Goal: Task Accomplishment & Management: Complete application form

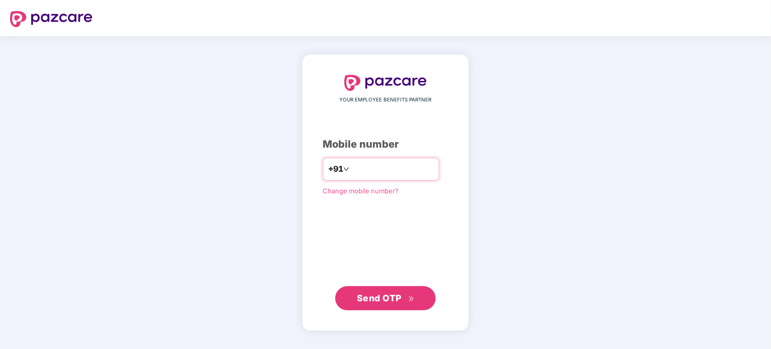
type input "**********"
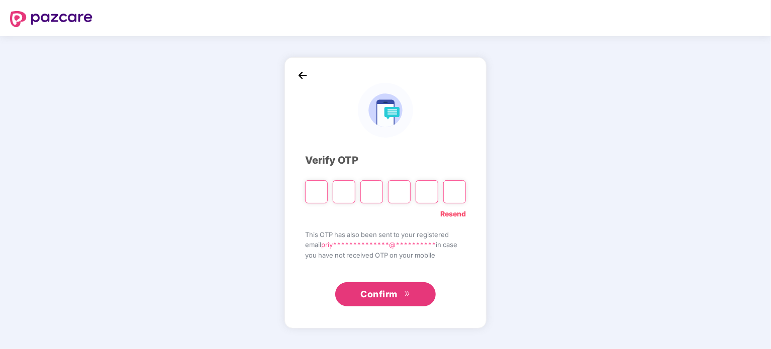
type input "*"
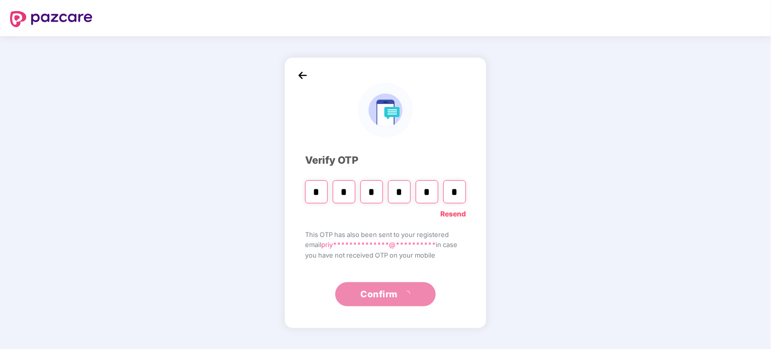
type input "*"
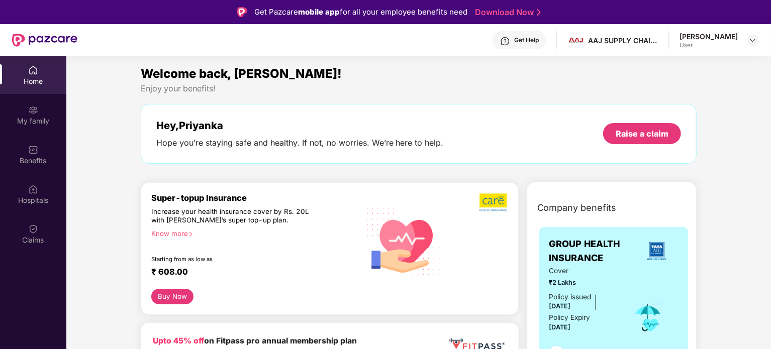
click at [410, 109] on div "Hey, [PERSON_NAME] you’re staying safe and healthy. If not, no worries. We’re h…" at bounding box center [419, 134] width 556 height 60
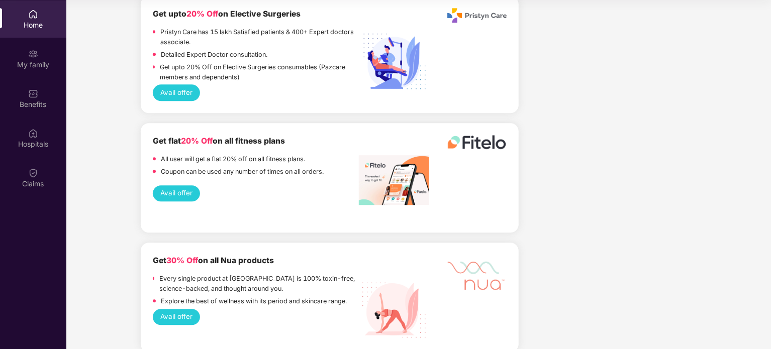
scroll to position [1160, 0]
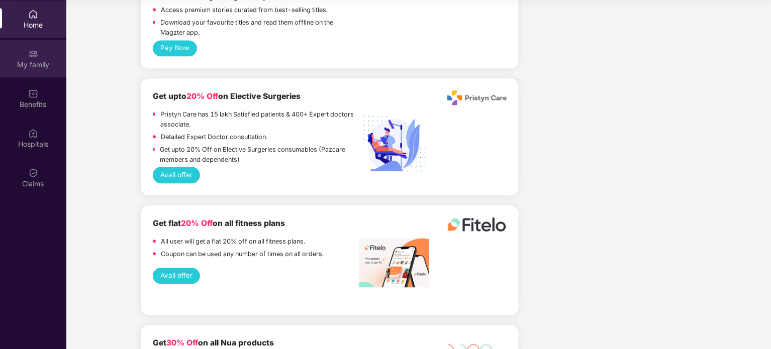
click at [44, 64] on div "My family" at bounding box center [33, 65] width 66 height 10
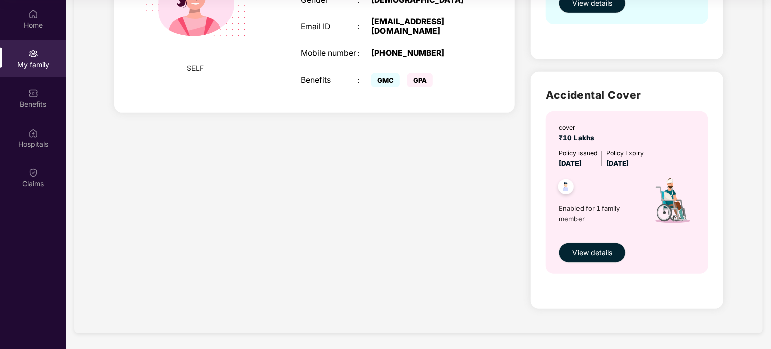
scroll to position [249, 0]
click at [585, 252] on span "View details" at bounding box center [593, 252] width 40 height 11
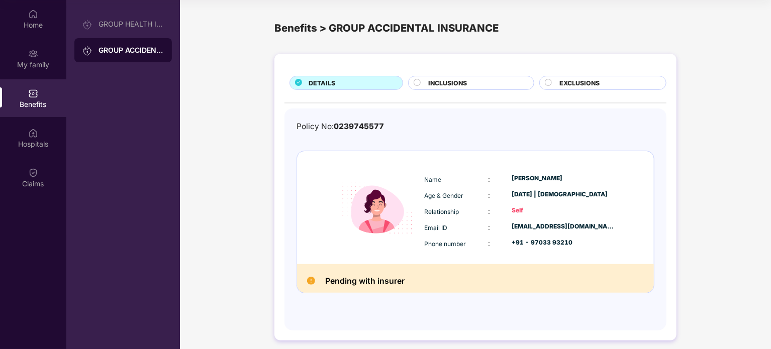
scroll to position [6, 0]
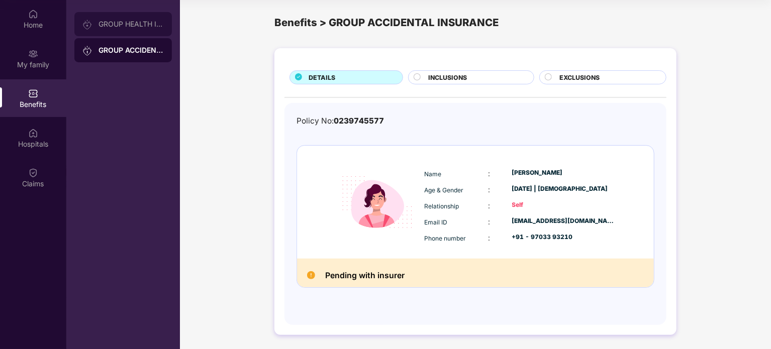
click at [131, 20] on div "GROUP HEALTH INSURANCE" at bounding box center [123, 24] width 98 height 24
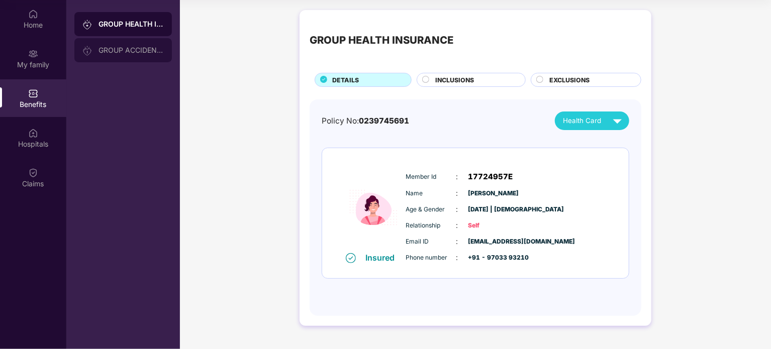
click at [135, 51] on div "GROUP ACCIDENTAL INSURANCE" at bounding box center [131, 50] width 65 height 8
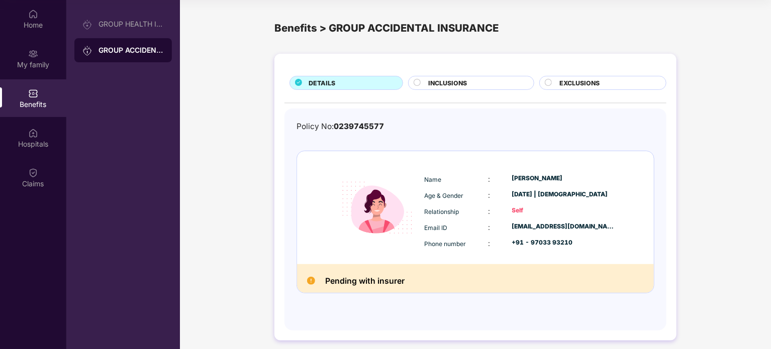
click at [483, 79] on div "INCLUSIONS" at bounding box center [475, 83] width 105 height 11
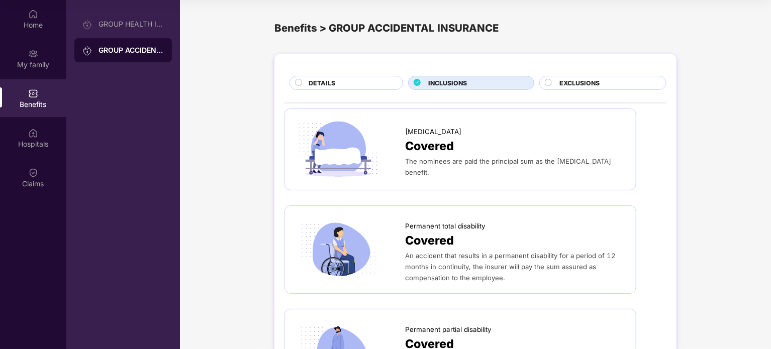
click at [318, 82] on span "DETAILS" at bounding box center [322, 83] width 27 height 10
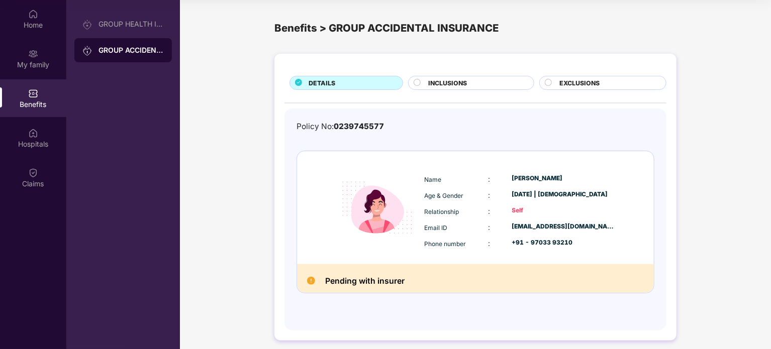
click at [580, 83] on span "EXCLUSIONS" at bounding box center [579, 83] width 40 height 10
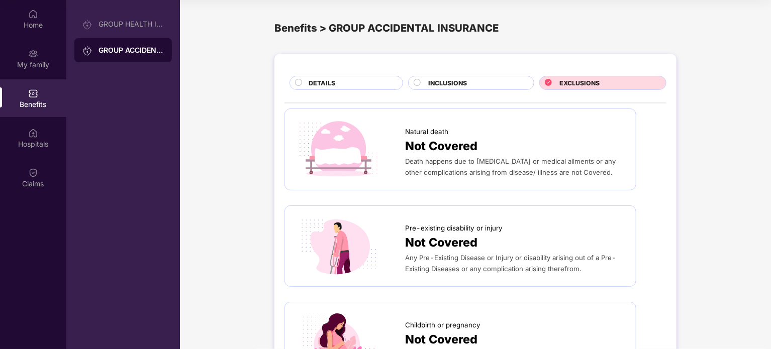
click at [331, 89] on div "DETAILS" at bounding box center [351, 83] width 94 height 11
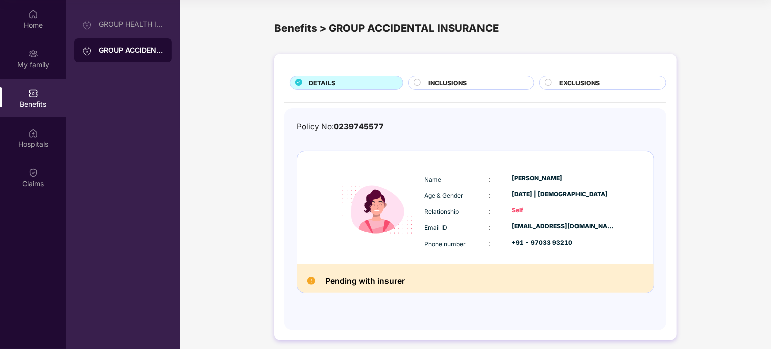
click at [310, 279] on img at bounding box center [311, 281] width 8 height 8
click at [377, 282] on h2 "Pending with insurer" at bounding box center [364, 281] width 79 height 14
click at [37, 20] on div "Home" at bounding box center [33, 25] width 66 height 10
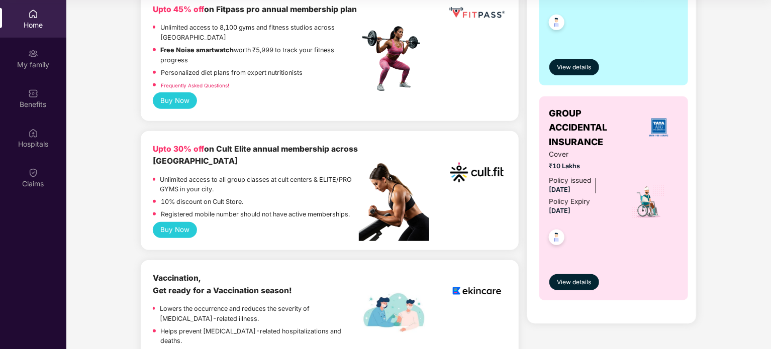
scroll to position [281, 0]
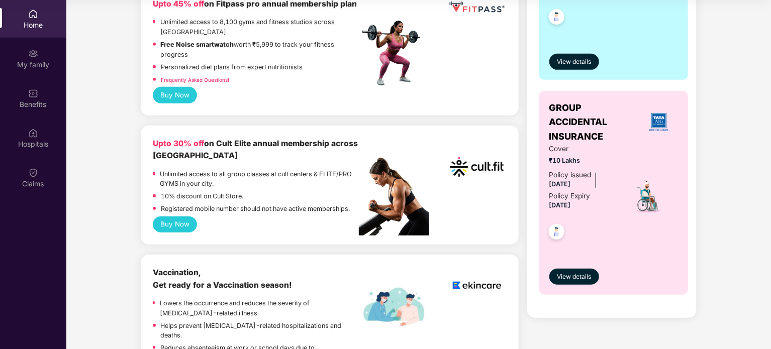
click at [556, 230] on img at bounding box center [556, 233] width 25 height 25
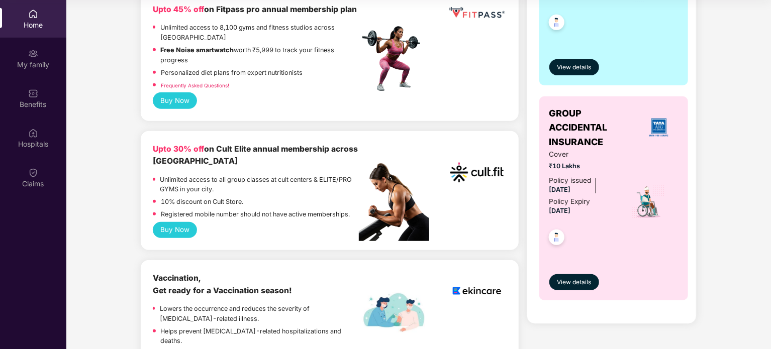
scroll to position [282, 0]
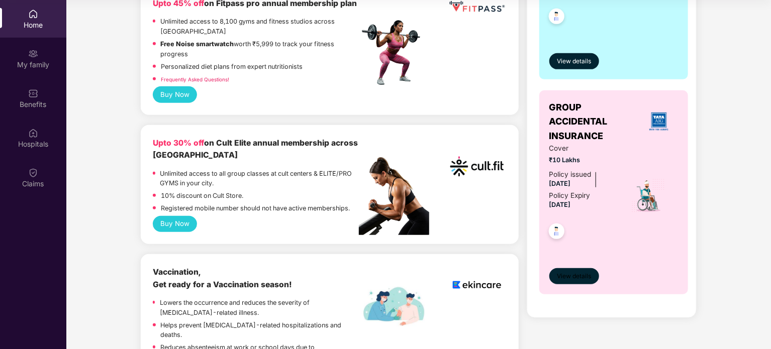
click at [571, 277] on span "View details" at bounding box center [574, 277] width 34 height 10
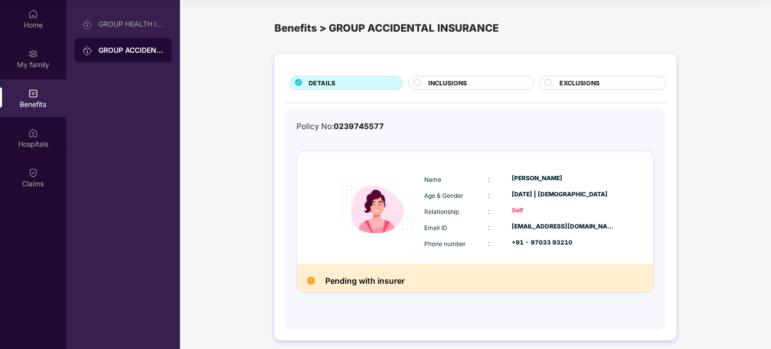
click at [351, 129] on span "0239745577" at bounding box center [359, 127] width 50 height 10
click at [117, 23] on div "GROUP HEALTH INSURANCE" at bounding box center [131, 24] width 65 height 8
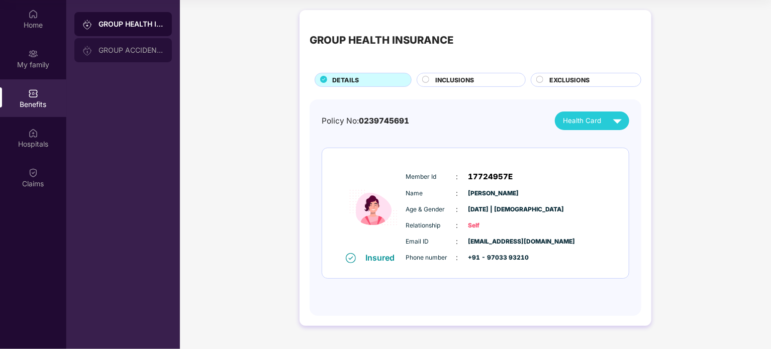
click at [118, 52] on div "GROUP ACCIDENTAL INSURANCE" at bounding box center [131, 50] width 65 height 8
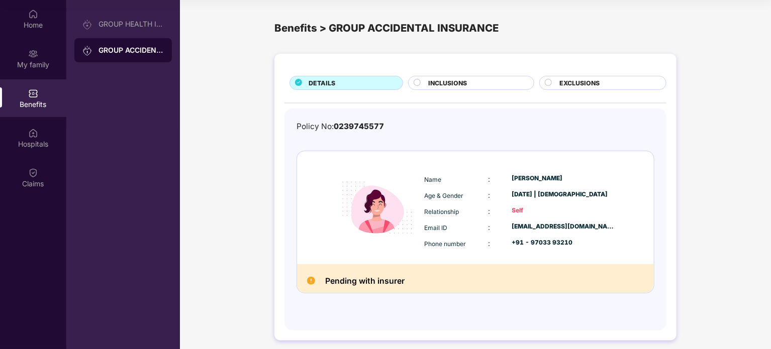
click at [432, 81] on span "INCLUSIONS" at bounding box center [447, 83] width 39 height 10
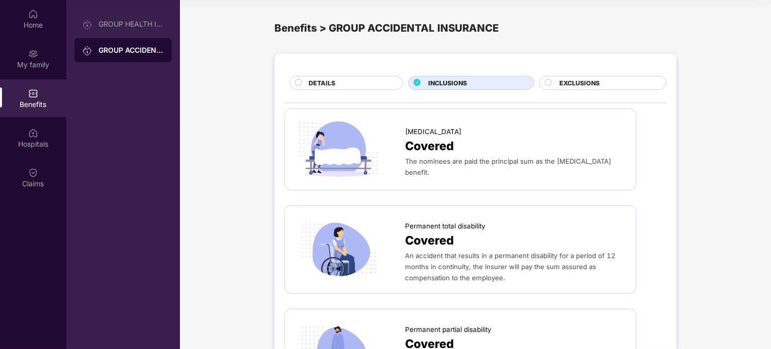
click at [352, 79] on div "DETAILS" at bounding box center [351, 83] width 94 height 11
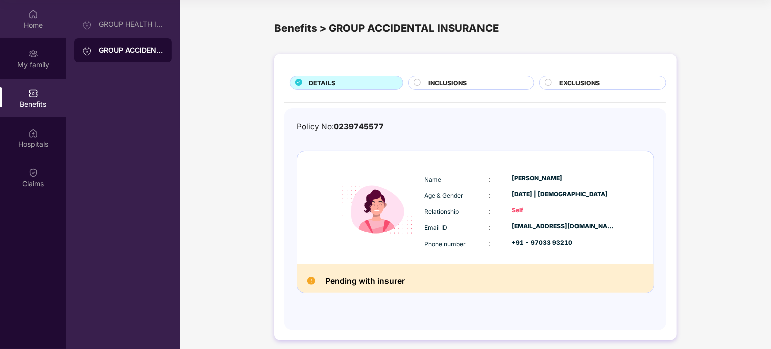
click at [18, 26] on div "Home" at bounding box center [33, 25] width 66 height 10
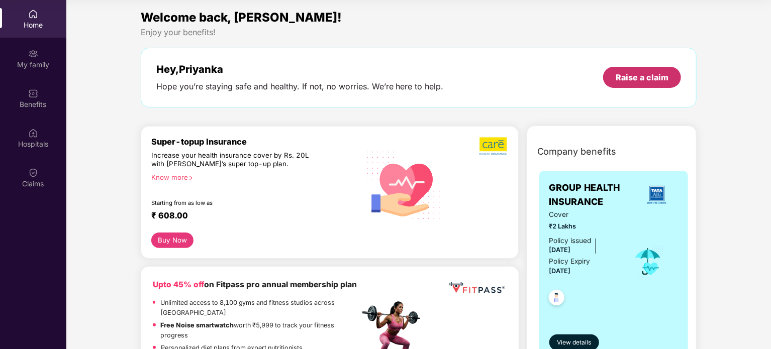
click at [623, 78] on div "Raise a claim" at bounding box center [642, 77] width 53 height 11
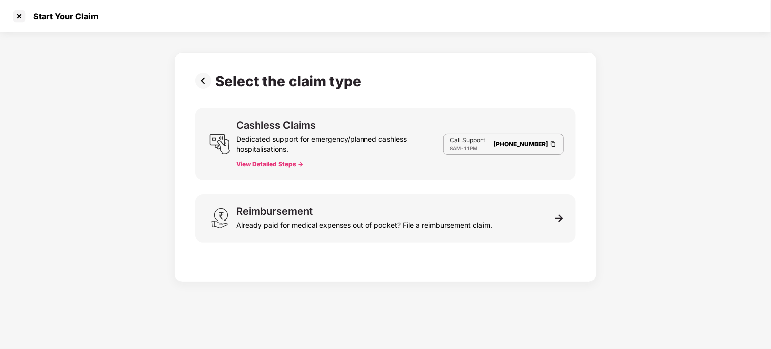
scroll to position [24, 0]
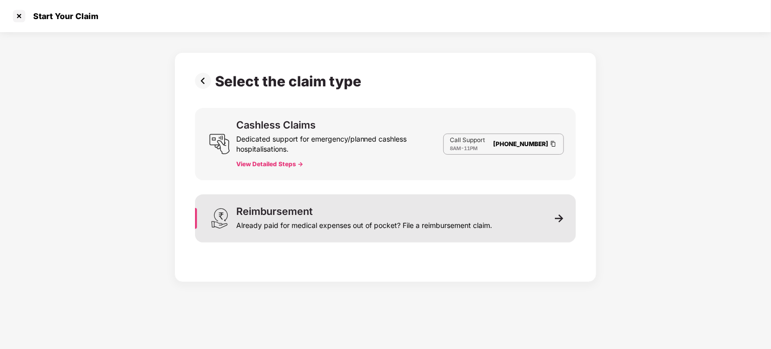
click at [304, 229] on div "Already paid for medical expenses out of pocket? File a reimbursement claim." at bounding box center [364, 224] width 256 height 14
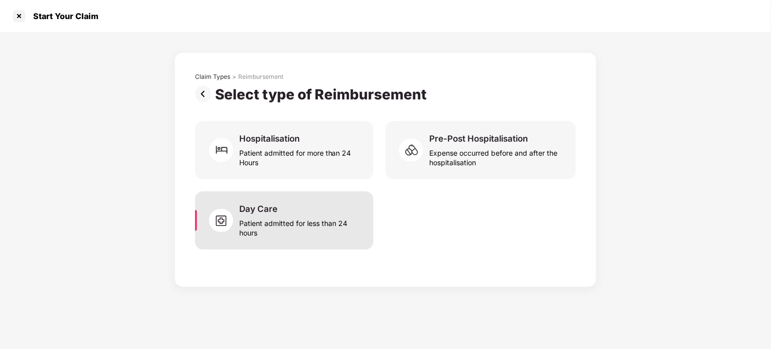
click at [270, 241] on div "Day Care Patient admitted for less than 24 hours" at bounding box center [284, 221] width 178 height 58
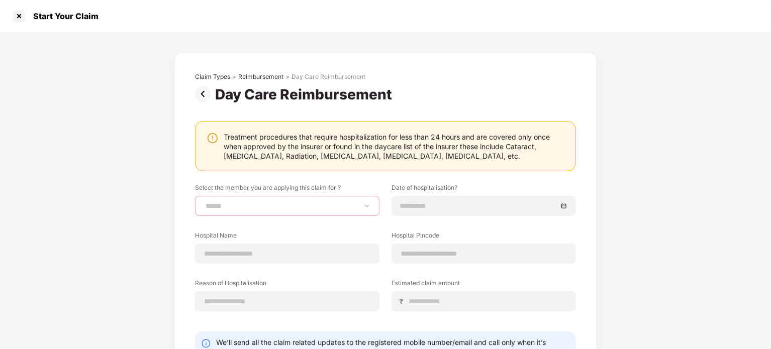
click at [290, 207] on select "**********" at bounding box center [287, 206] width 167 height 8
select select "**********"
click at [204, 202] on select "**********" at bounding box center [287, 206] width 167 height 8
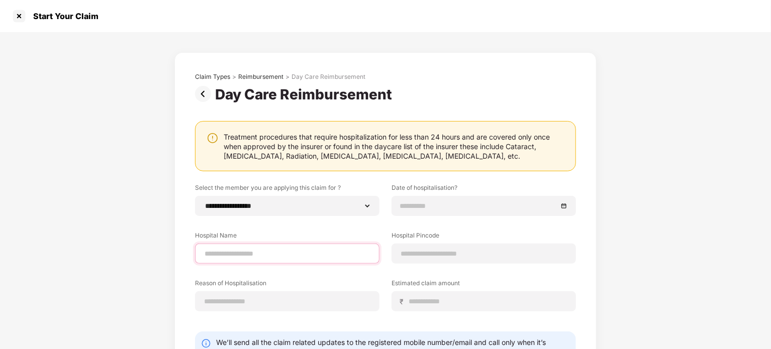
click at [255, 252] on input at bounding box center [287, 254] width 167 height 11
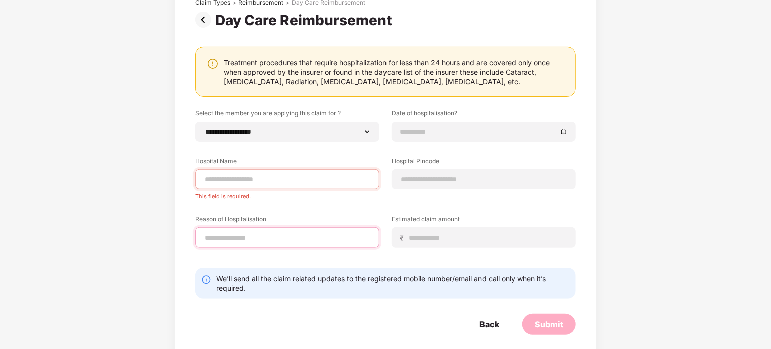
click at [276, 225] on div "Reason of Hospitalisation" at bounding box center [287, 231] width 184 height 33
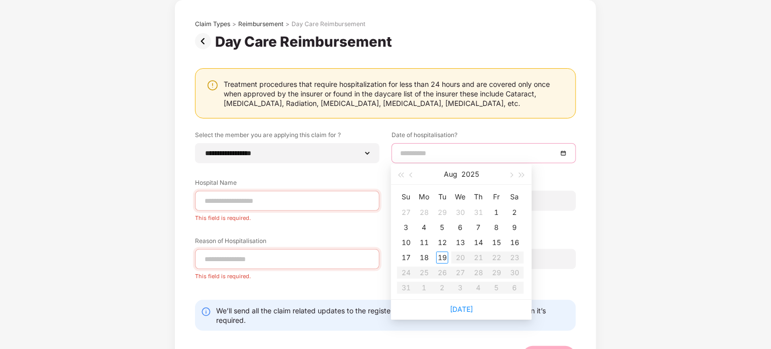
click at [432, 152] on input at bounding box center [478, 153] width 157 height 11
type input "**********"
click at [408, 227] on div "3" at bounding box center [406, 228] width 12 height 12
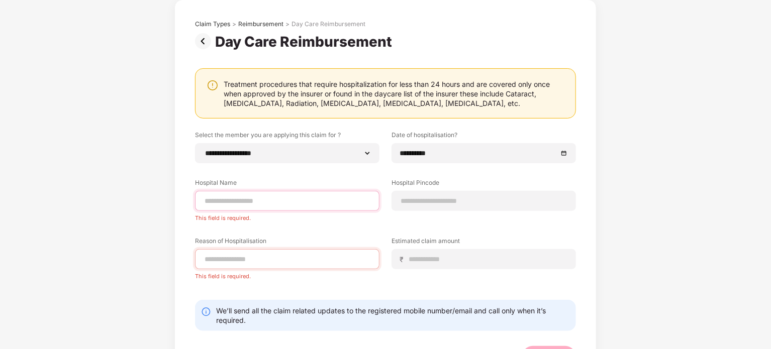
click at [290, 203] on input at bounding box center [287, 201] width 167 height 11
click at [315, 205] on input at bounding box center [287, 201] width 167 height 11
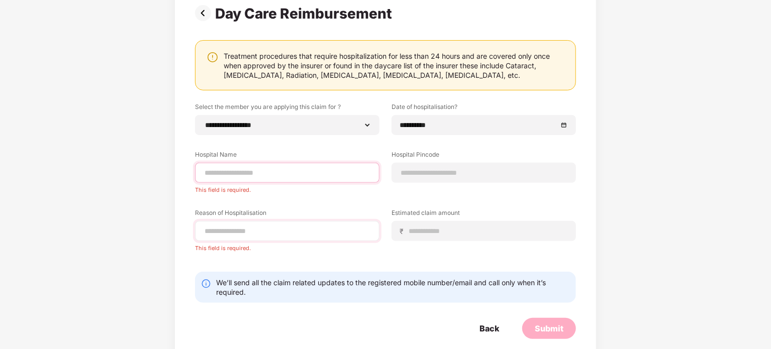
scroll to position [82, 0]
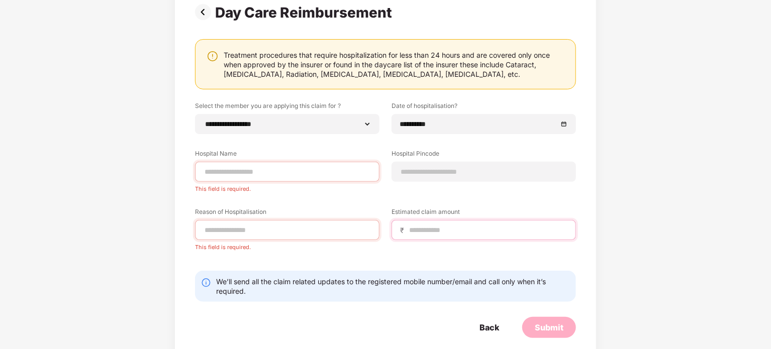
click at [448, 226] on input at bounding box center [487, 230] width 159 height 11
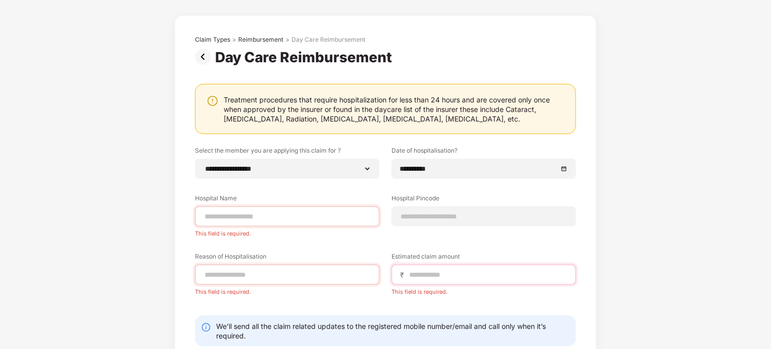
scroll to position [38, 0]
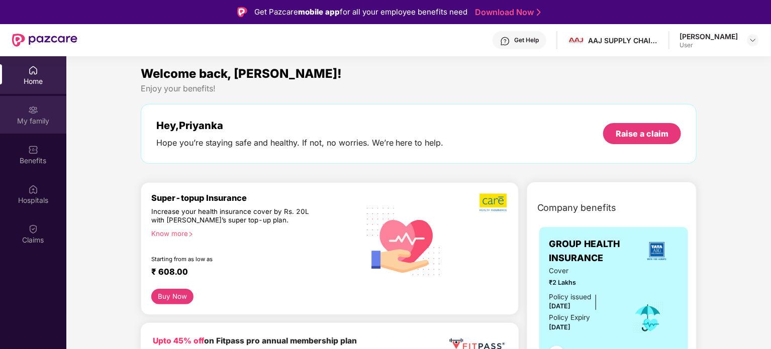
click at [34, 115] on div "My family" at bounding box center [33, 115] width 66 height 38
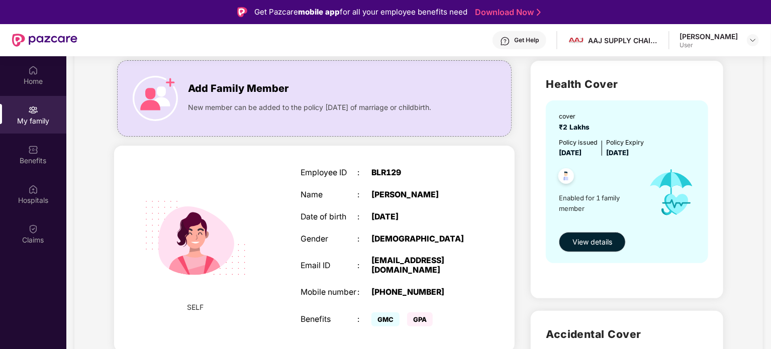
scroll to position [67, 0]
click at [596, 236] on span "View details" at bounding box center [593, 241] width 40 height 11
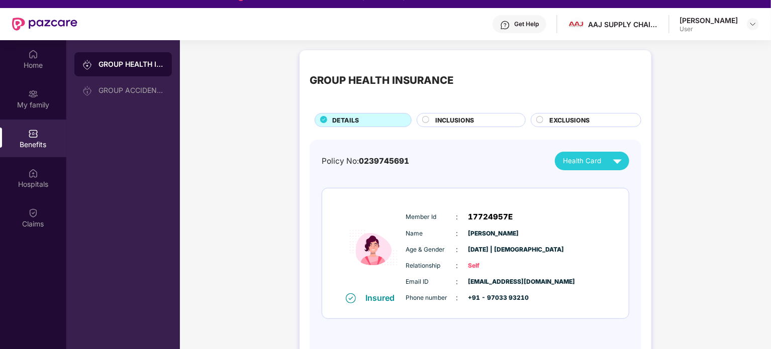
scroll to position [16, 0]
click at [427, 119] on circle at bounding box center [426, 120] width 7 height 7
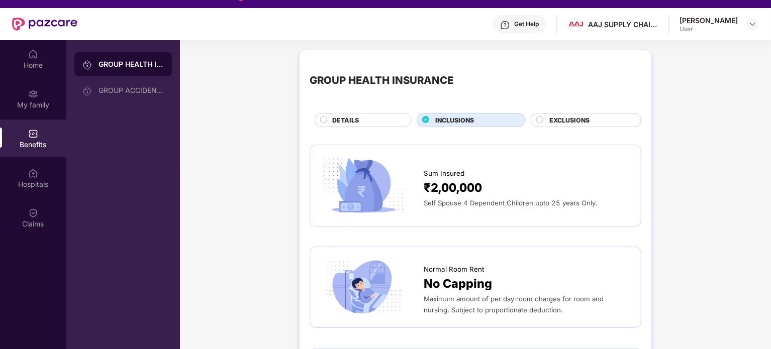
click at [427, 119] on icon at bounding box center [426, 120] width 7 height 7
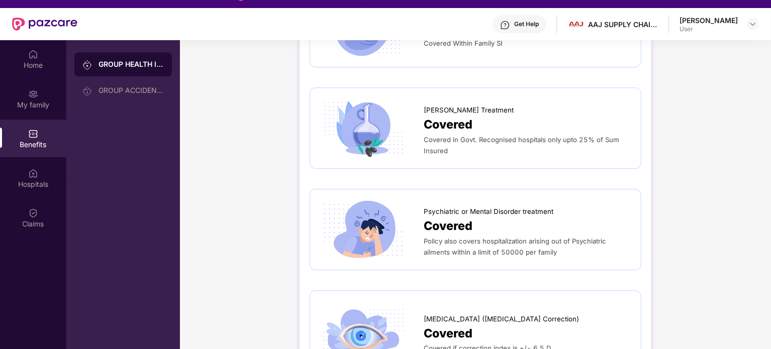
scroll to position [1401, 0]
click at [143, 96] on div "GROUP ACCIDENTAL INSURANCE" at bounding box center [123, 90] width 98 height 24
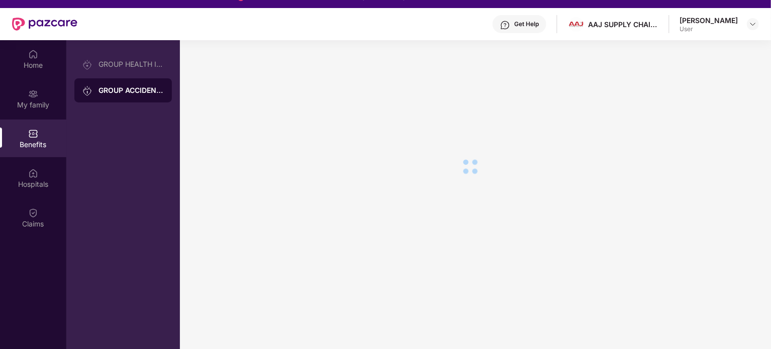
scroll to position [0, 0]
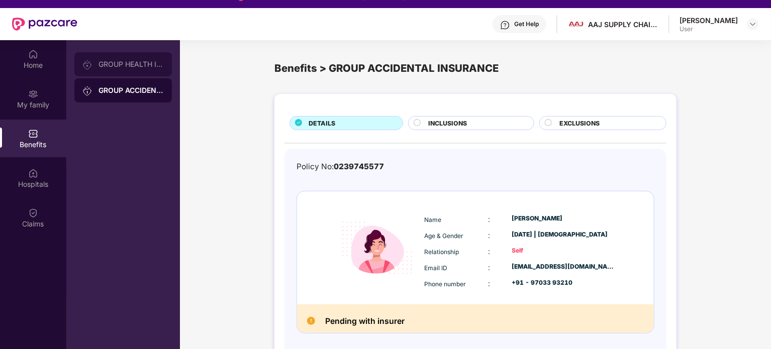
click at [130, 67] on div "GROUP HEALTH INSURANCE" at bounding box center [131, 64] width 65 height 8
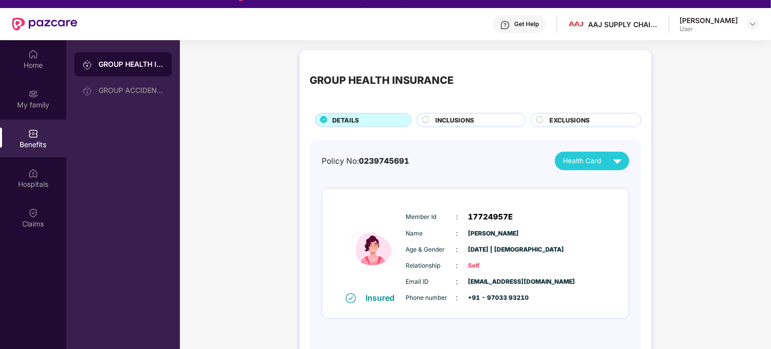
scroll to position [56, 0]
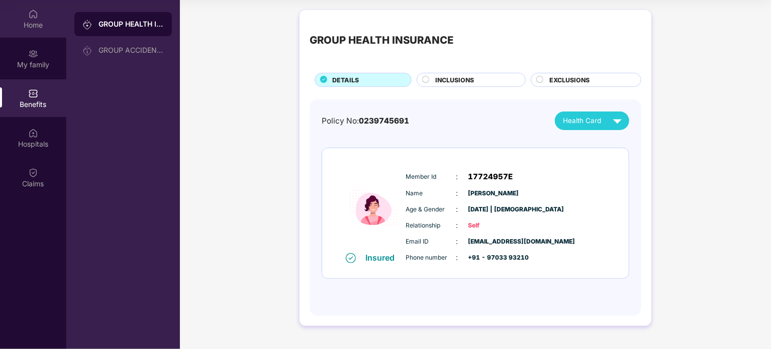
click at [36, 21] on div "Home" at bounding box center [33, 25] width 66 height 10
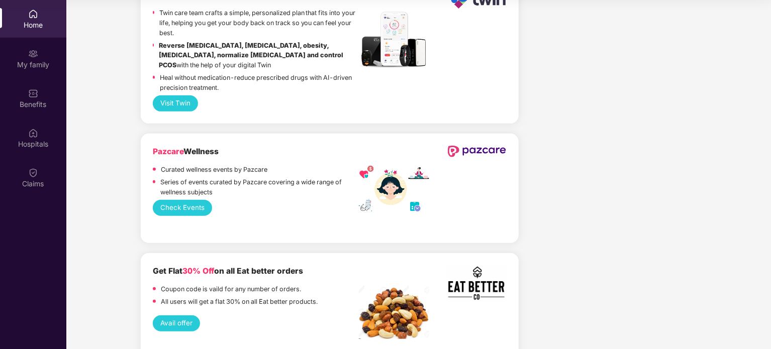
scroll to position [2160, 0]
click at [169, 315] on button "Avail offer" at bounding box center [177, 323] width 48 height 16
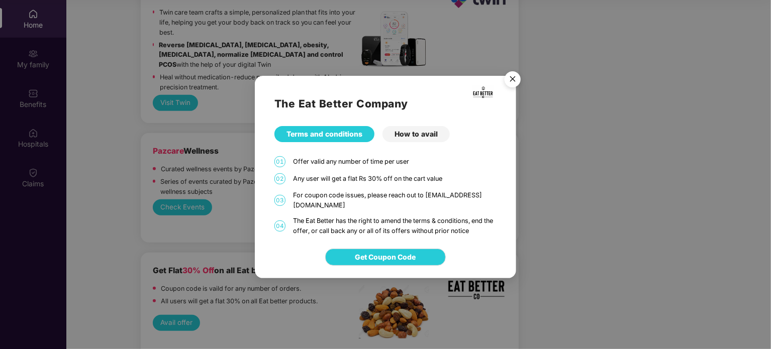
click at [414, 138] on div "How to avail" at bounding box center [416, 134] width 67 height 16
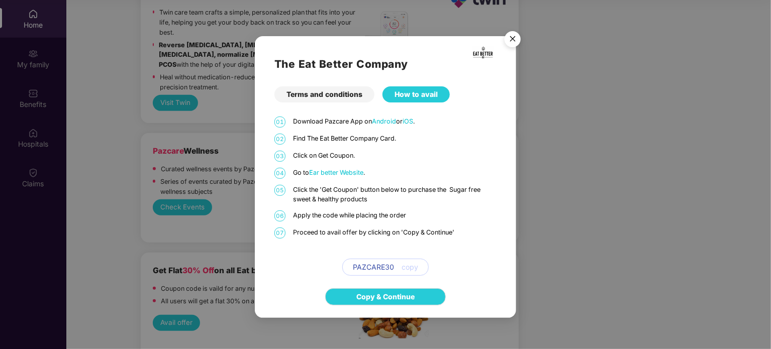
click at [517, 35] on img "Close" at bounding box center [513, 41] width 28 height 28
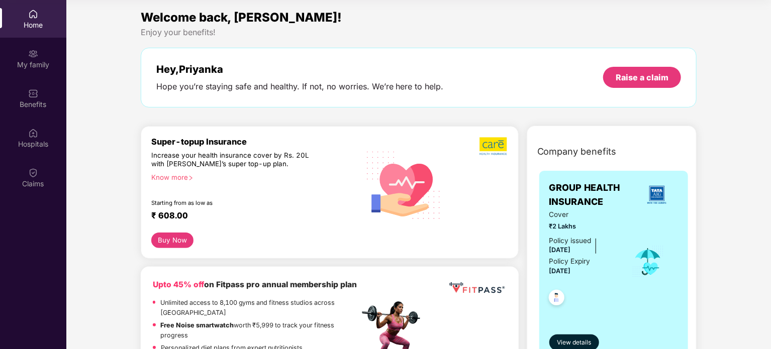
scroll to position [0, 0]
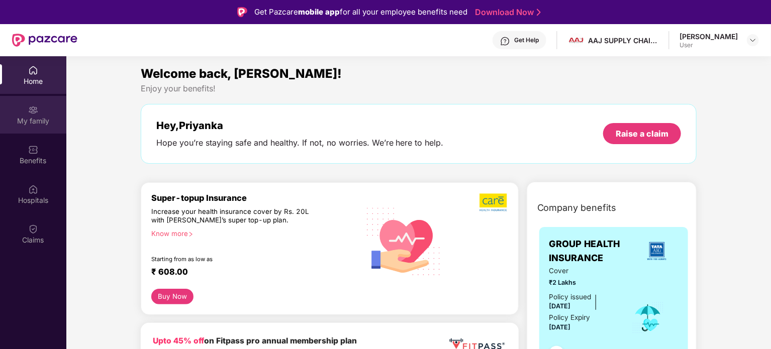
click at [20, 112] on div "My family" at bounding box center [33, 115] width 66 height 38
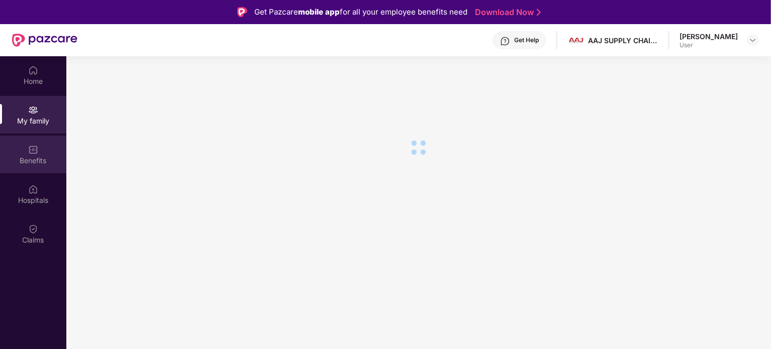
click at [32, 154] on img at bounding box center [33, 150] width 10 height 10
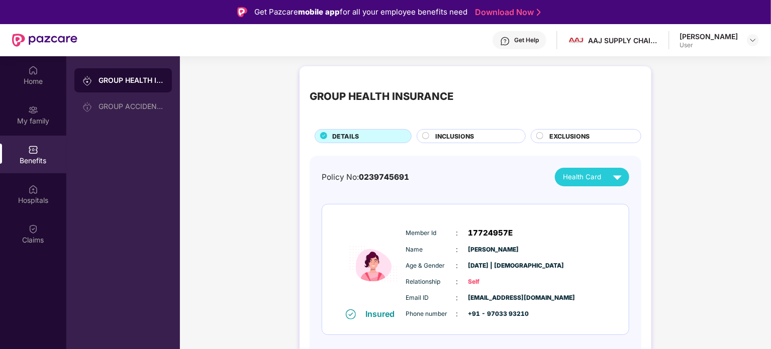
click at [380, 177] on span "0239745691" at bounding box center [384, 177] width 50 height 10
click at [460, 176] on div "Policy No: 0239745691 Health Card" at bounding box center [476, 177] width 308 height 19
click at [135, 85] on div "GROUP HEALTH INSURANCE" at bounding box center [123, 80] width 98 height 24
click at [136, 101] on div "GROUP ACCIDENTAL INSURANCE" at bounding box center [123, 107] width 98 height 24
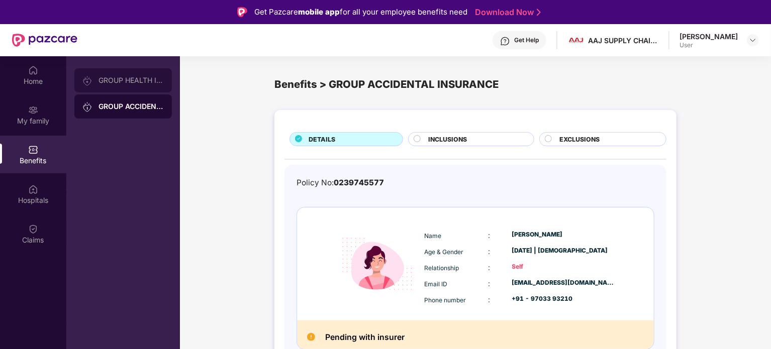
click at [121, 82] on div "GROUP HEALTH INSURANCE" at bounding box center [131, 80] width 65 height 8
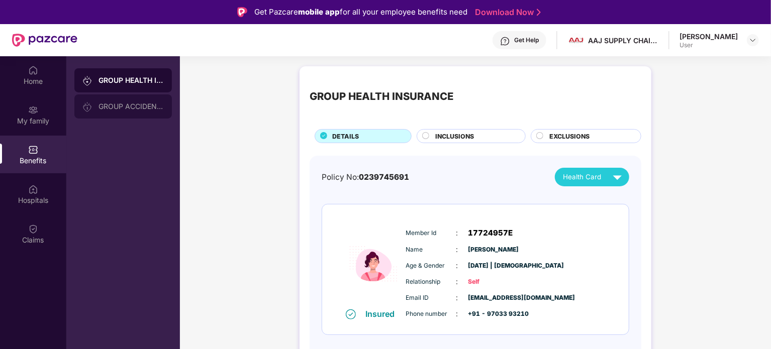
click at [123, 95] on div "GROUP ACCIDENTAL INSURANCE" at bounding box center [123, 107] width 98 height 24
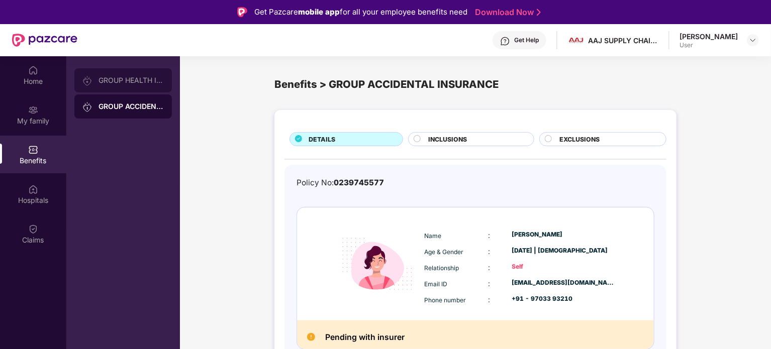
click at [122, 81] on div "GROUP HEALTH INSURANCE" at bounding box center [131, 80] width 65 height 8
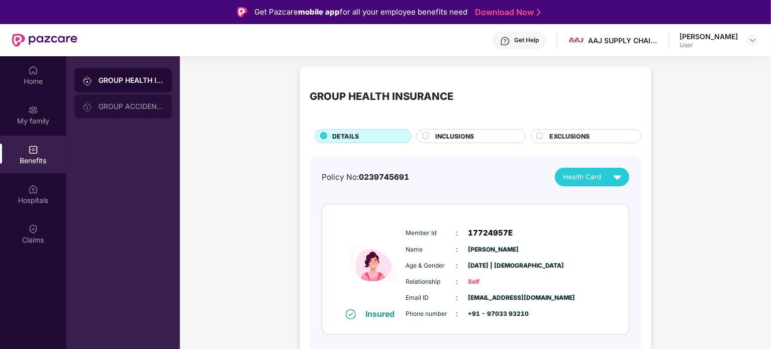
click at [127, 103] on div "GROUP ACCIDENTAL INSURANCE" at bounding box center [131, 107] width 65 height 8
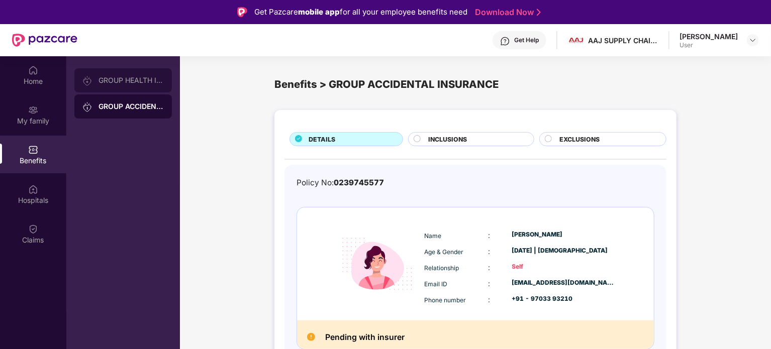
click at [133, 88] on div "GROUP HEALTH INSURANCE" at bounding box center [123, 80] width 98 height 24
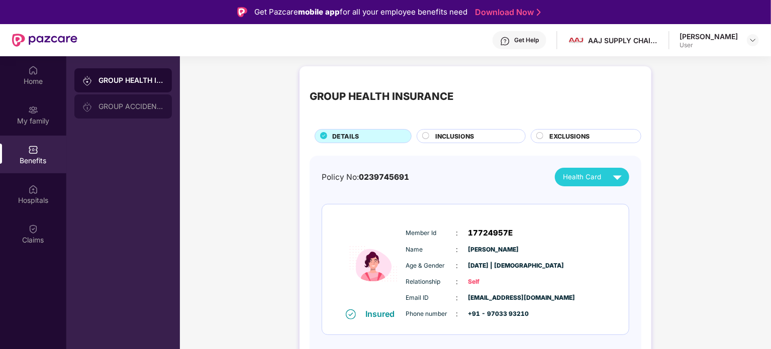
click at [131, 110] on div "GROUP ACCIDENTAL INSURANCE" at bounding box center [131, 107] width 65 height 8
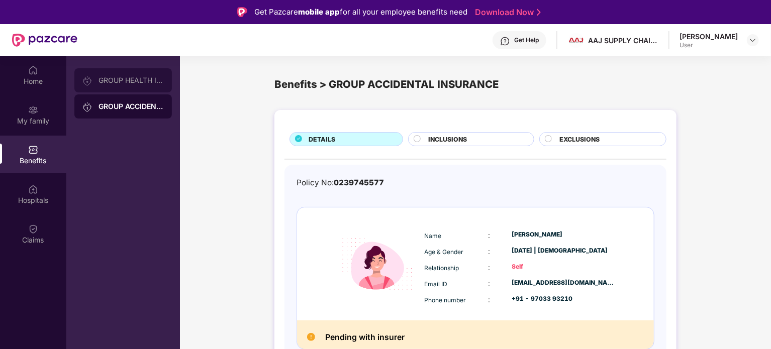
click at [117, 79] on div "GROUP HEALTH INSURANCE" at bounding box center [131, 80] width 65 height 8
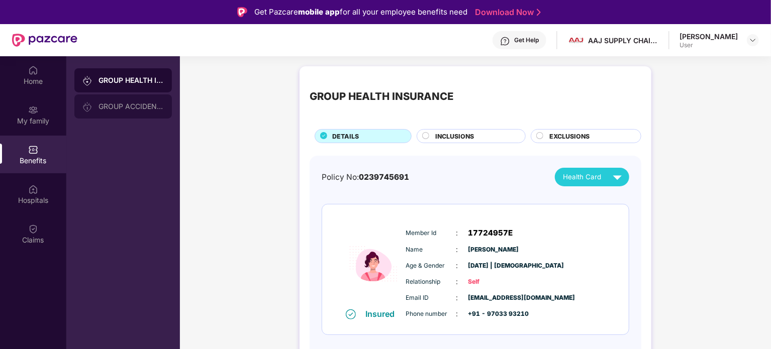
click at [119, 102] on div "GROUP ACCIDENTAL INSURANCE" at bounding box center [123, 107] width 98 height 24
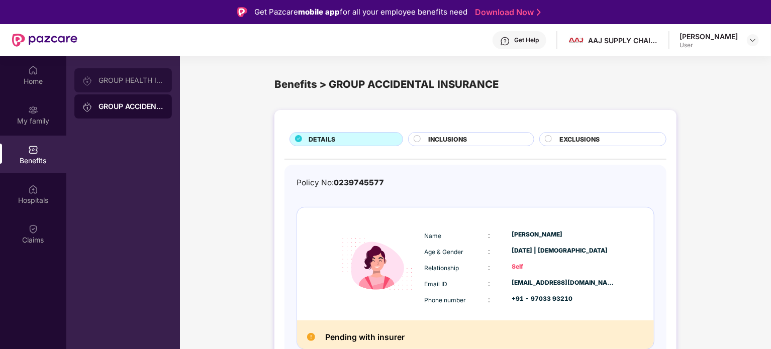
click at [119, 91] on div "GROUP HEALTH INSURANCE" at bounding box center [123, 80] width 98 height 24
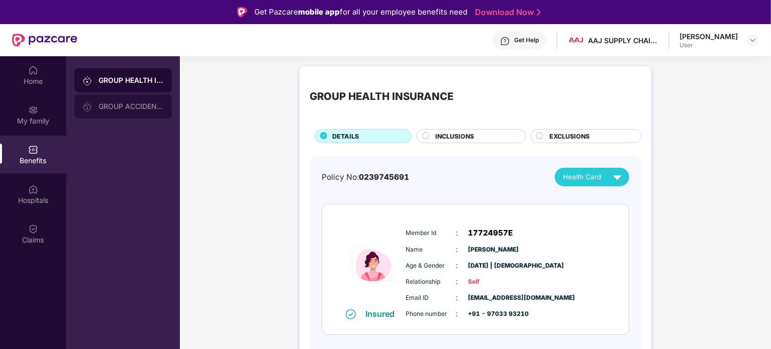
click at [131, 105] on div "GROUP ACCIDENTAL INSURANCE" at bounding box center [131, 107] width 65 height 8
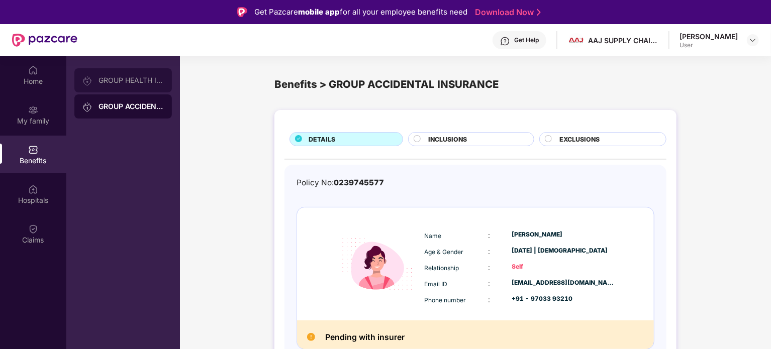
click at [126, 78] on div "GROUP HEALTH INSURANCE" at bounding box center [131, 80] width 65 height 8
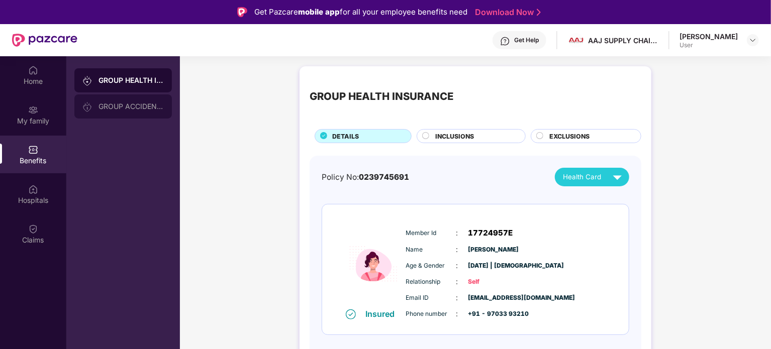
click at [120, 98] on div "GROUP ACCIDENTAL INSURANCE" at bounding box center [123, 107] width 98 height 24
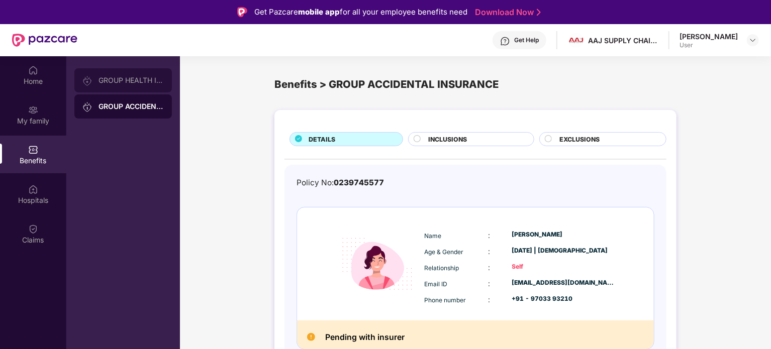
click at [119, 85] on div "GROUP HEALTH INSURANCE" at bounding box center [123, 80] width 98 height 24
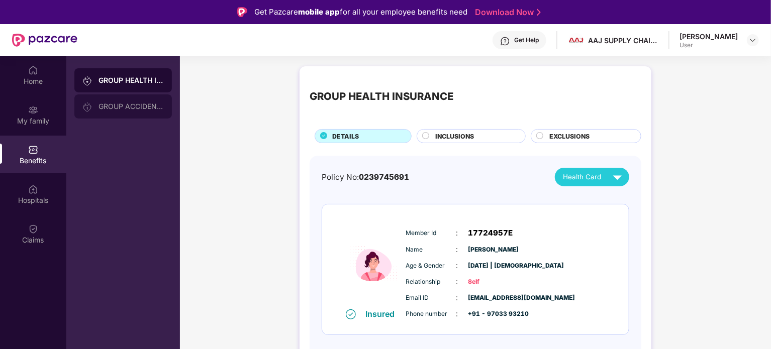
click at [119, 101] on div "GROUP ACCIDENTAL INSURANCE" at bounding box center [123, 107] width 98 height 24
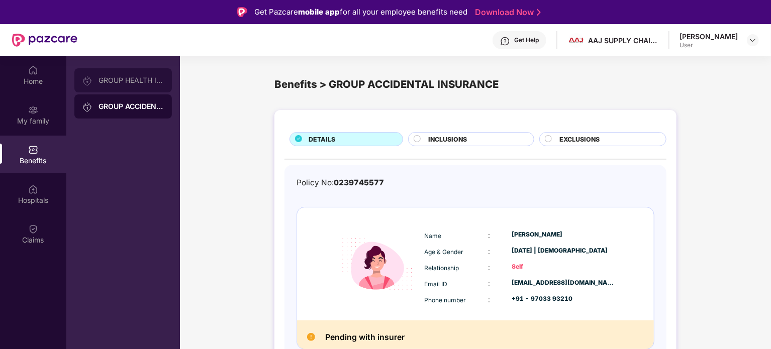
click at [124, 81] on div "GROUP HEALTH INSURANCE" at bounding box center [131, 80] width 65 height 8
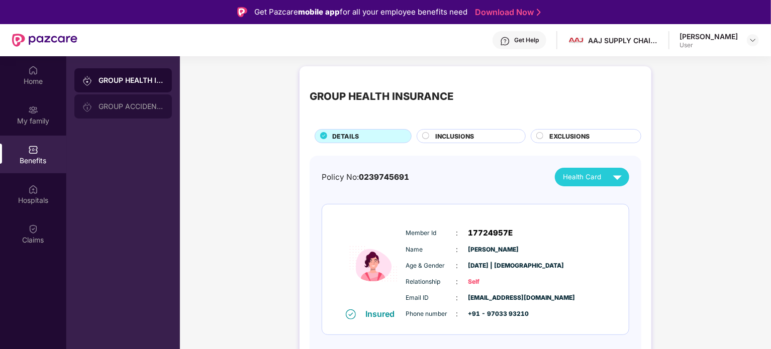
click at [122, 110] on div "GROUP ACCIDENTAL INSURANCE" at bounding box center [131, 107] width 65 height 8
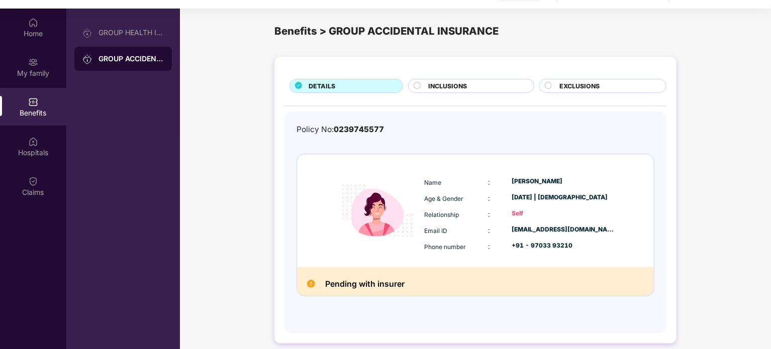
scroll to position [56, 0]
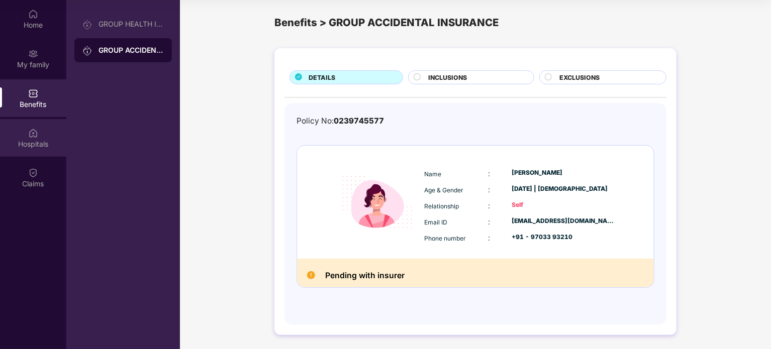
click at [38, 144] on div "Hospitals" at bounding box center [33, 144] width 66 height 10
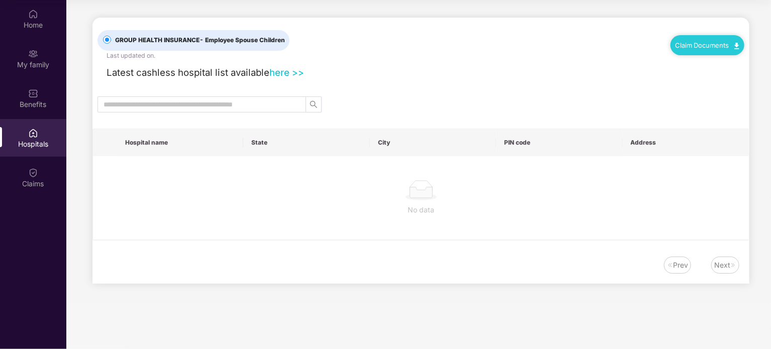
scroll to position [0, 0]
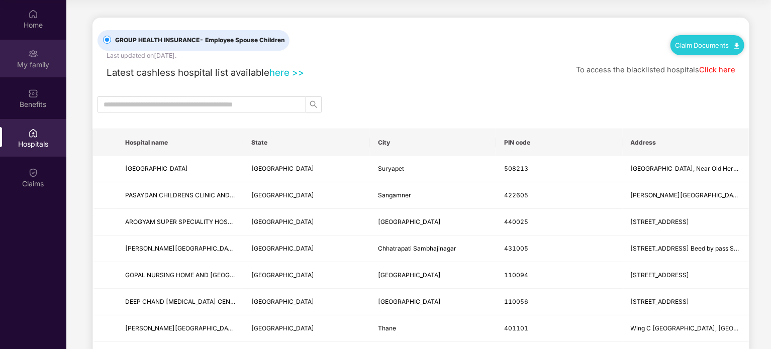
click at [25, 68] on div "My family" at bounding box center [33, 65] width 66 height 10
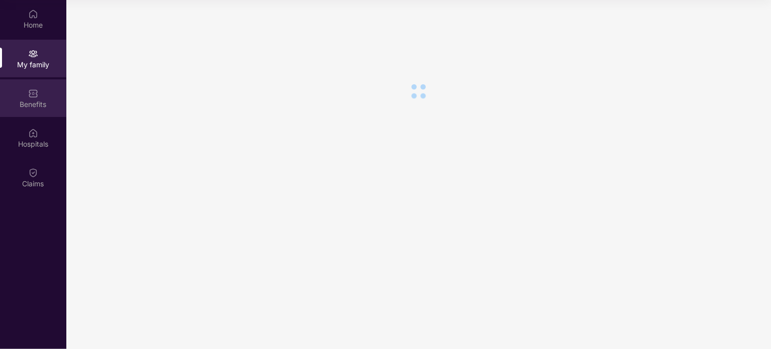
click at [40, 96] on div "Benefits" at bounding box center [33, 98] width 66 height 38
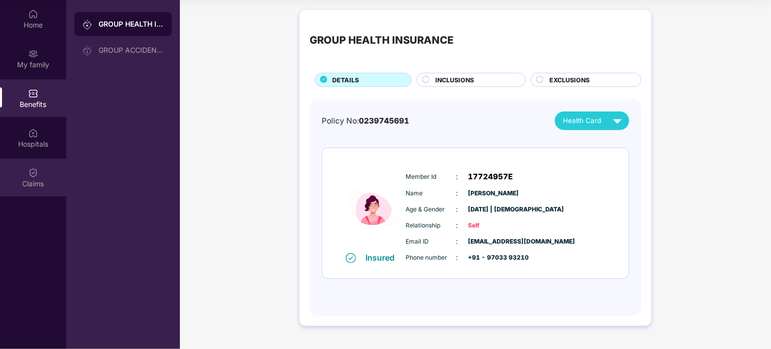
click at [32, 166] on div "Claims" at bounding box center [33, 178] width 66 height 38
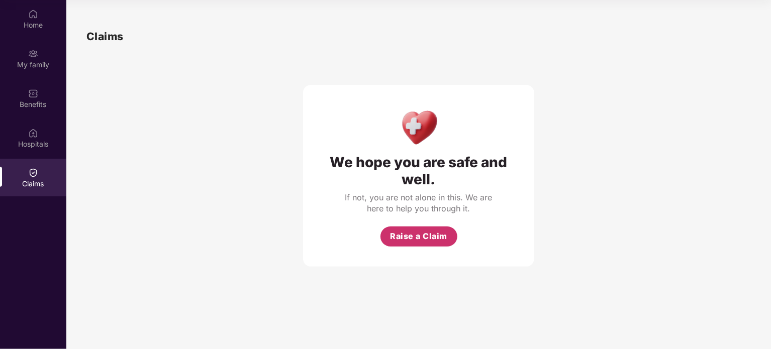
click at [399, 234] on span "Raise a Claim" at bounding box center [418, 236] width 57 height 13
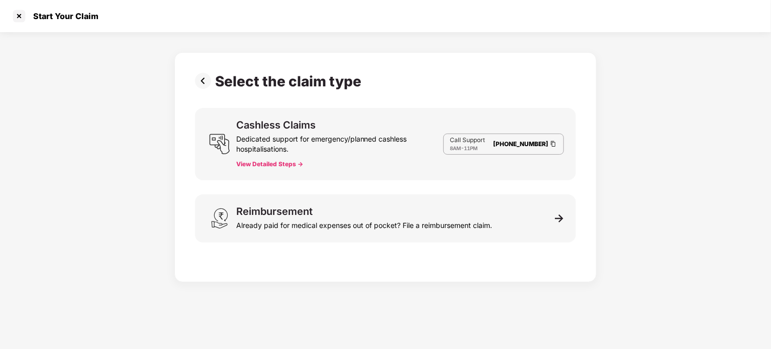
scroll to position [24, 0]
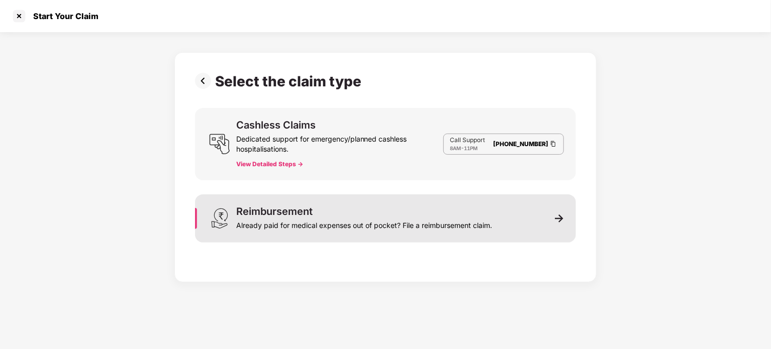
click at [448, 221] on div "Already paid for medical expenses out of pocket? File a reimbursement claim." at bounding box center [364, 224] width 256 height 14
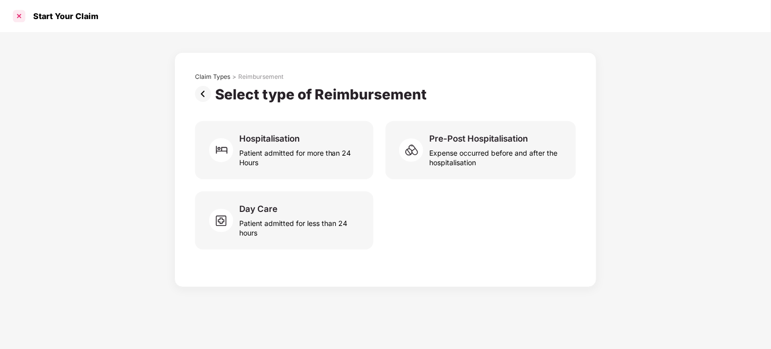
click at [20, 14] on div at bounding box center [19, 16] width 16 height 16
